Goal: Information Seeking & Learning: Learn about a topic

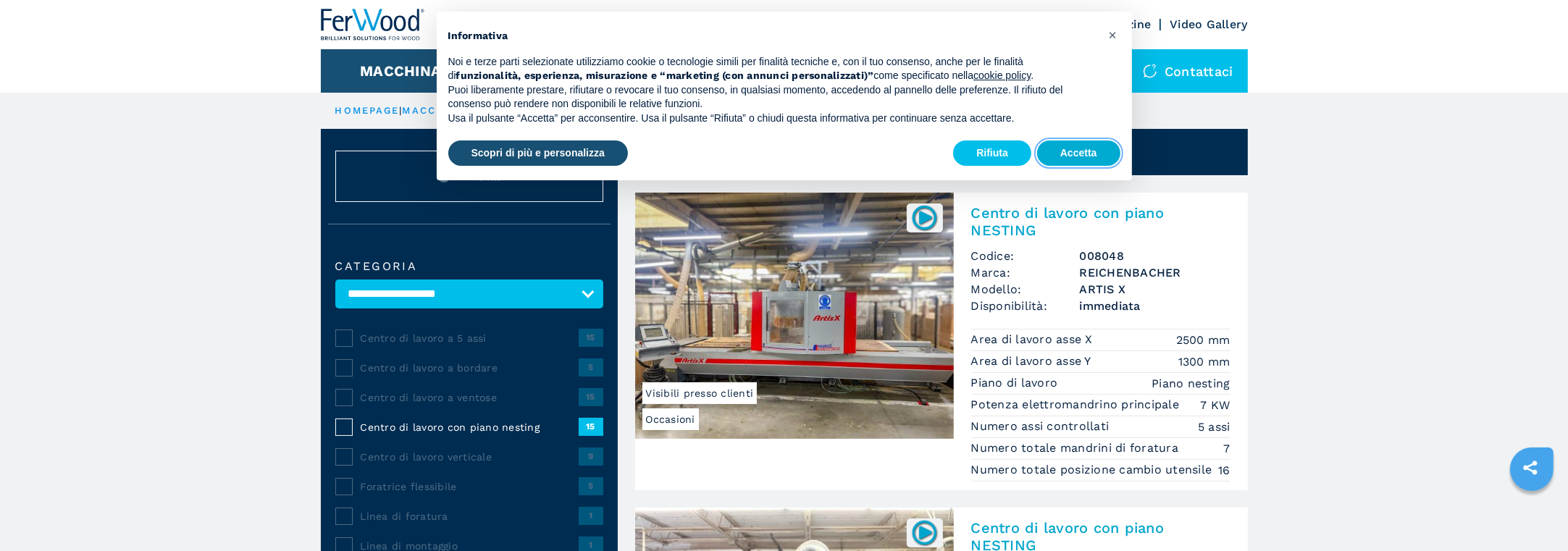
drag, startPoint x: 1072, startPoint y: 159, endPoint x: 1061, endPoint y: 171, distance: 16.3
click at [1072, 158] on button "Accetta" at bounding box center [1079, 154] width 83 height 26
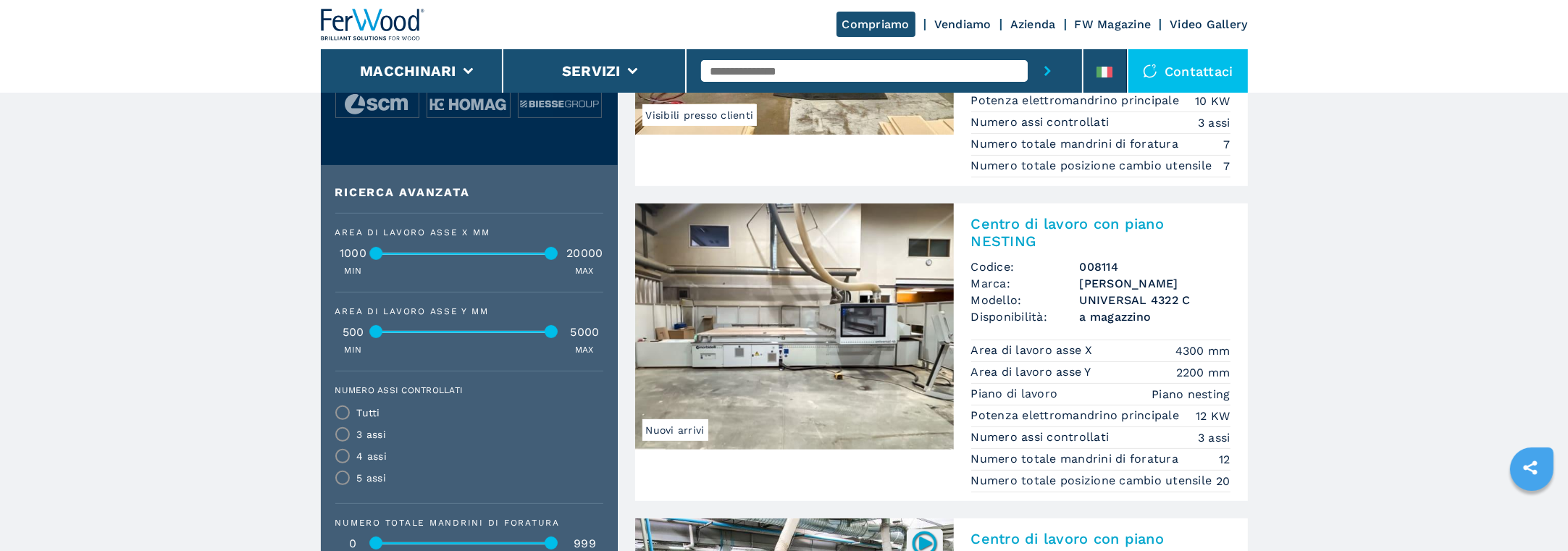
scroll to position [670, 0]
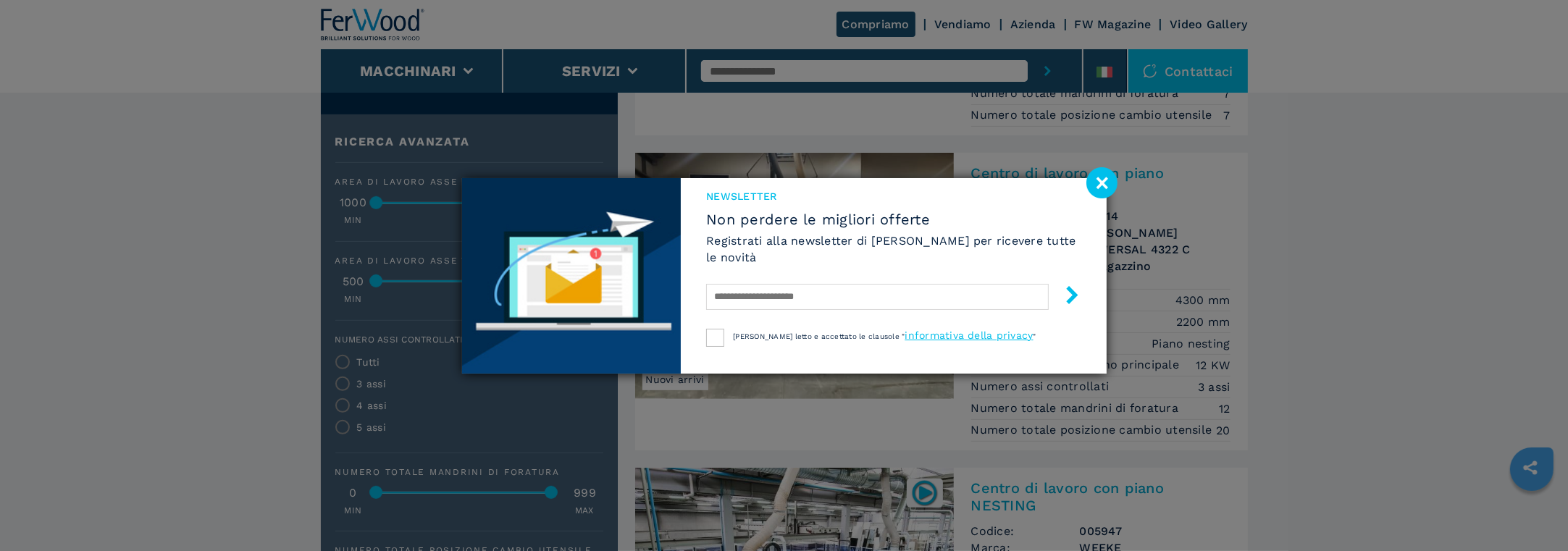
click at [1104, 179] on image at bounding box center [1101, 182] width 31 height 31
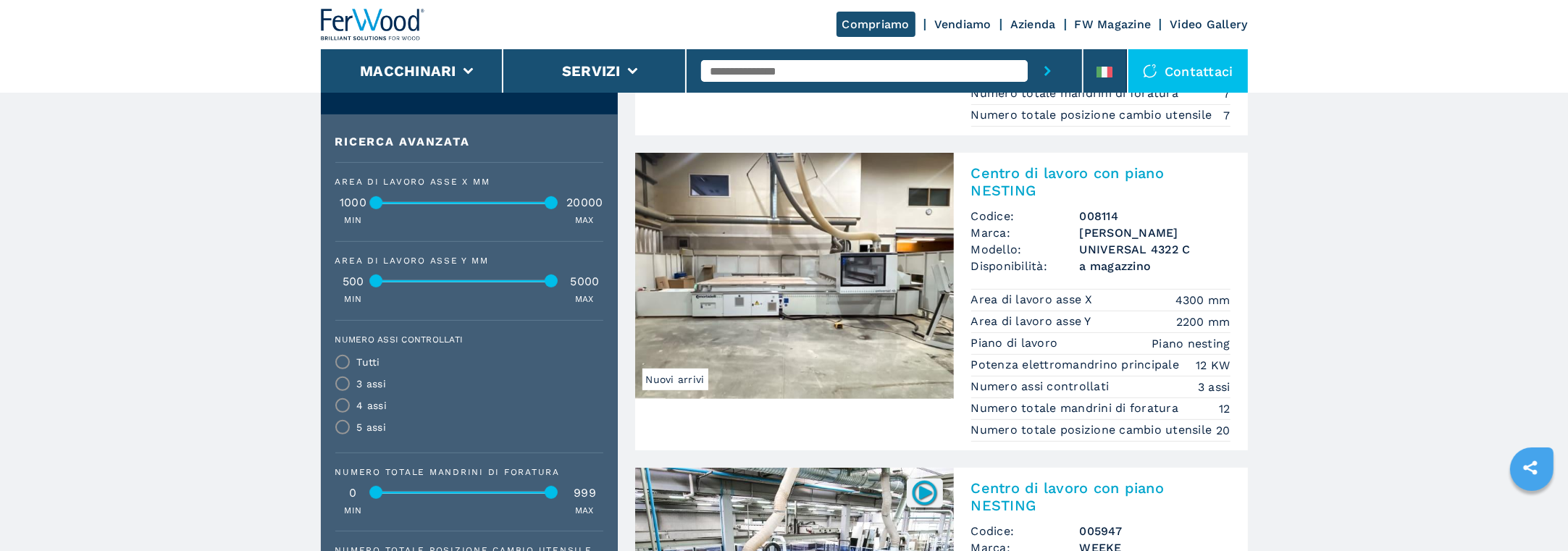
click at [745, 284] on img at bounding box center [794, 276] width 319 height 246
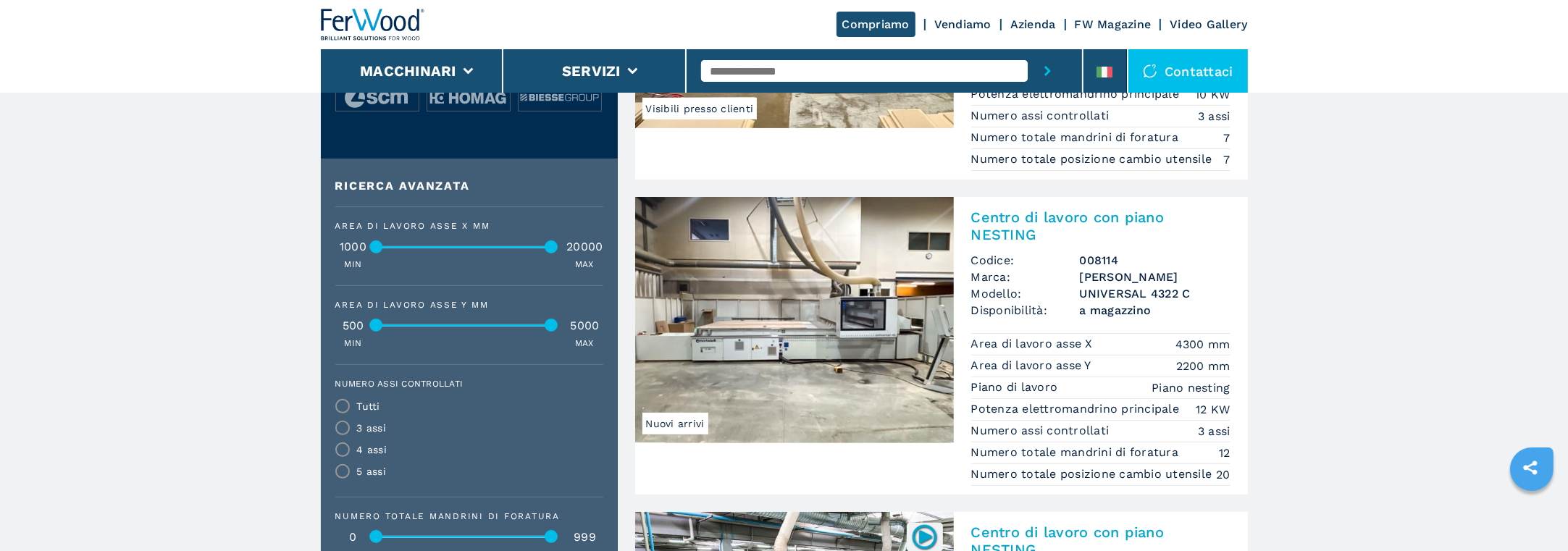
scroll to position [598, 0]
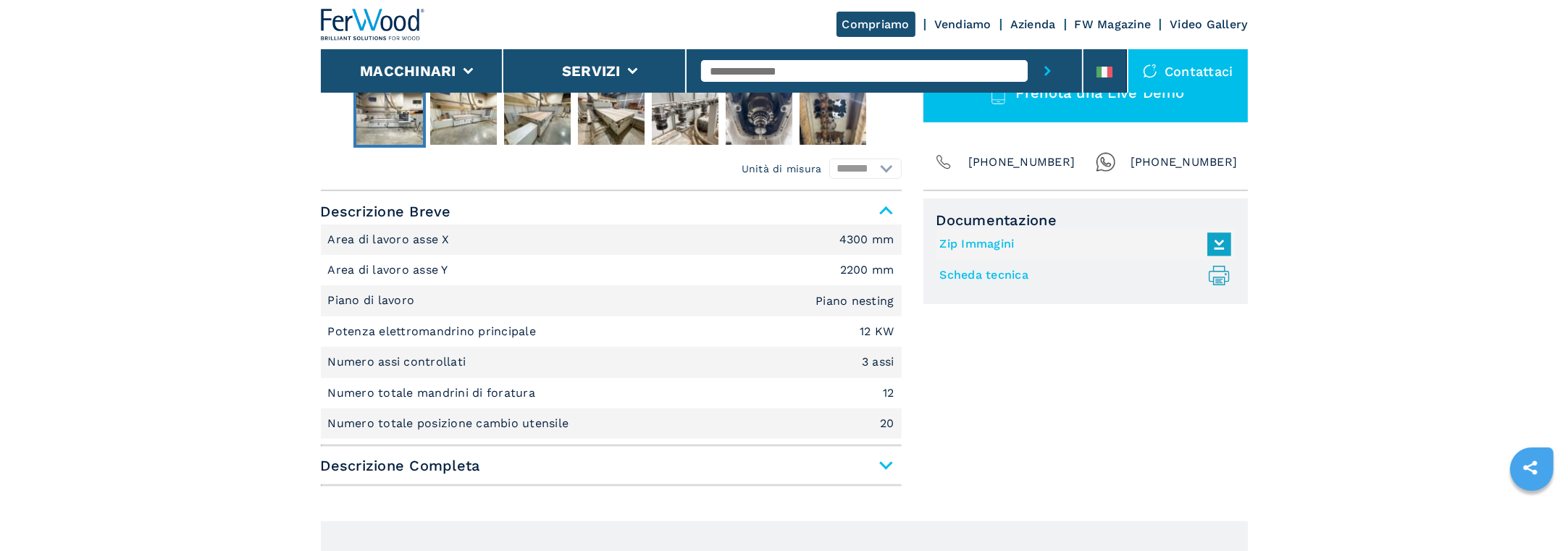
scroll to position [579, 0]
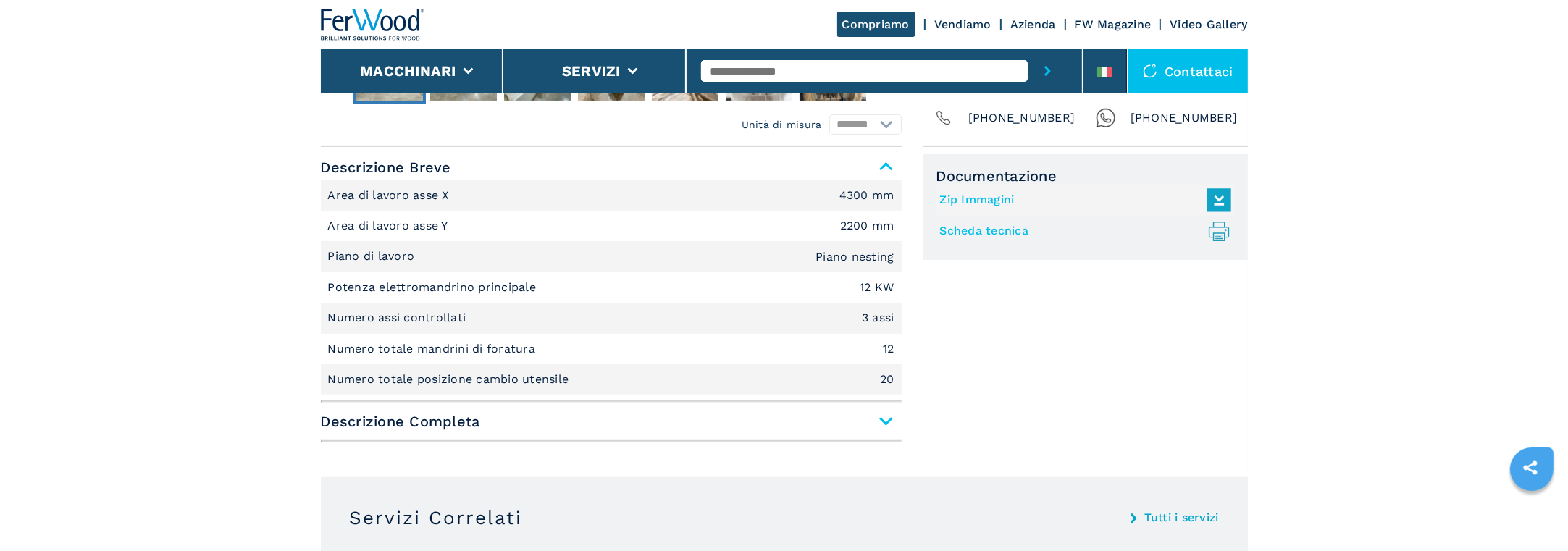
click at [447, 422] on span "Descrizione Completa" at bounding box center [611, 421] width 581 height 26
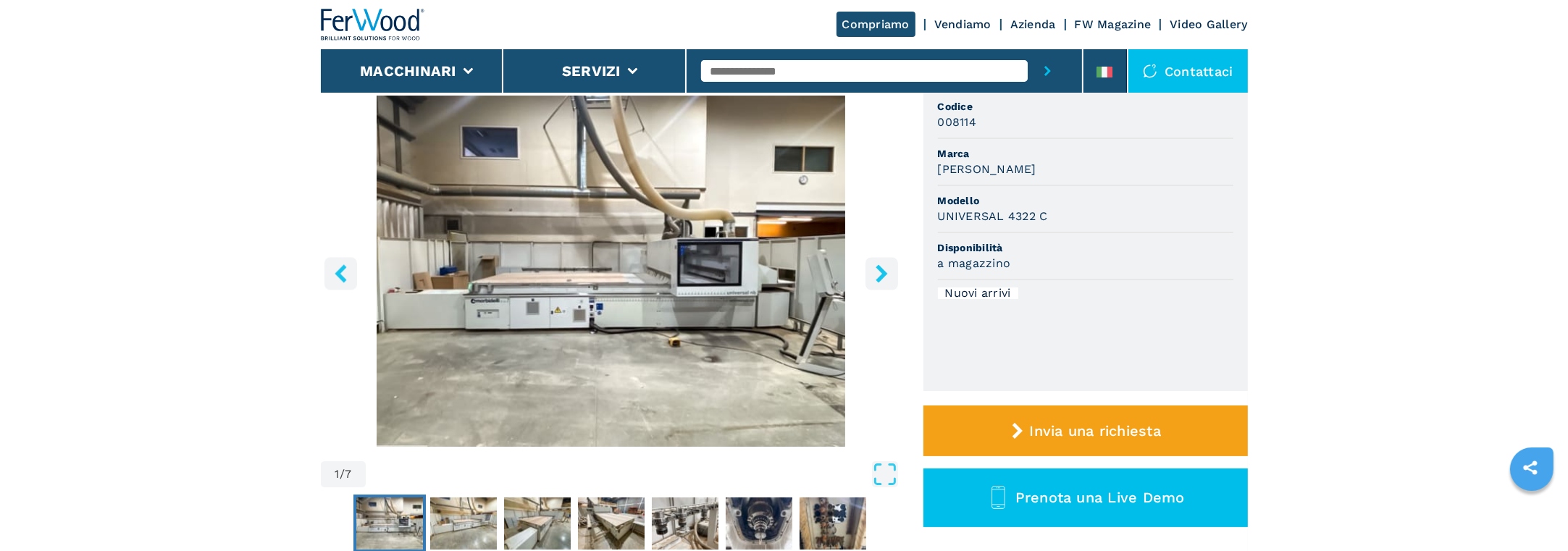
scroll to position [0, 0]
